Goal: Find specific page/section

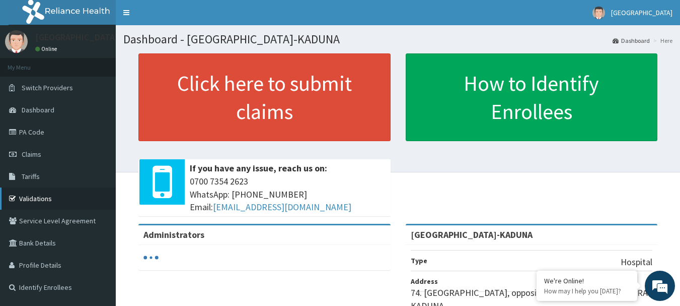
click at [44, 196] on link "Validations" at bounding box center [58, 198] width 116 height 22
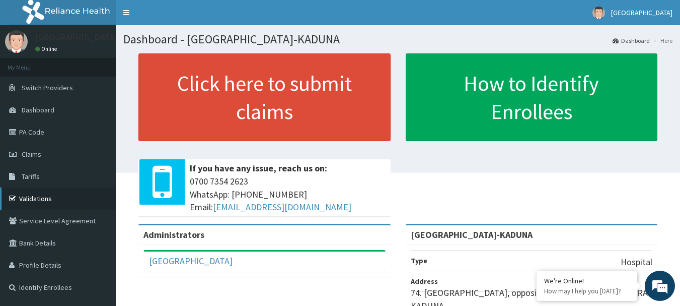
click at [37, 194] on link "Validations" at bounding box center [58, 198] width 116 height 22
